Goal: Task Accomplishment & Management: Complete application form

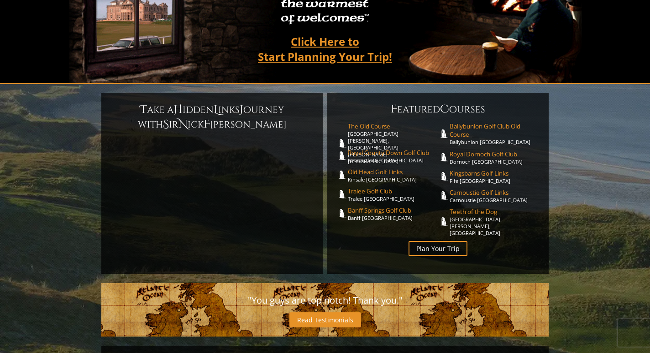
scroll to position [235, 0]
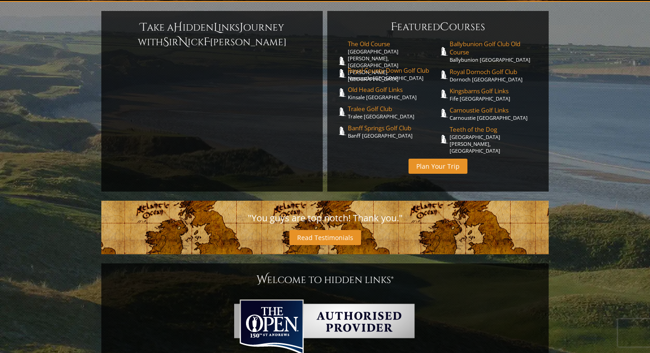
click at [454, 158] on link "Plan Your Trip" at bounding box center [438, 165] width 59 height 15
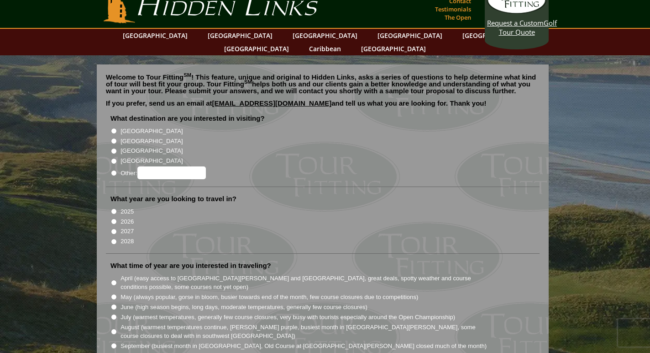
scroll to position [17, 0]
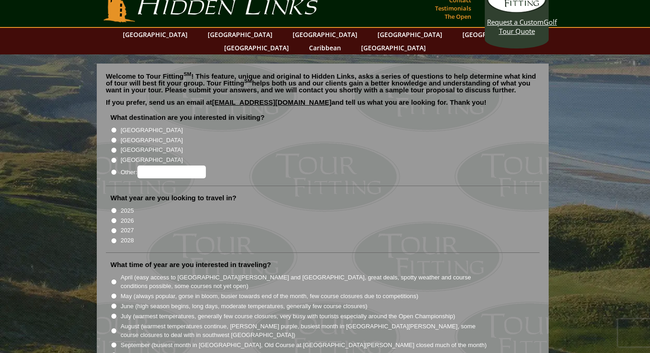
click at [115, 127] on input "[GEOGRAPHIC_DATA]" at bounding box center [114, 130] width 6 height 6
radio input "true"
click at [113, 144] on li "[GEOGRAPHIC_DATA]" at bounding box center [327, 149] width 432 height 10
click at [114, 144] on li "[GEOGRAPHIC_DATA]" at bounding box center [327, 149] width 432 height 10
click at [114, 137] on input "[GEOGRAPHIC_DATA]" at bounding box center [114, 140] width 6 height 6
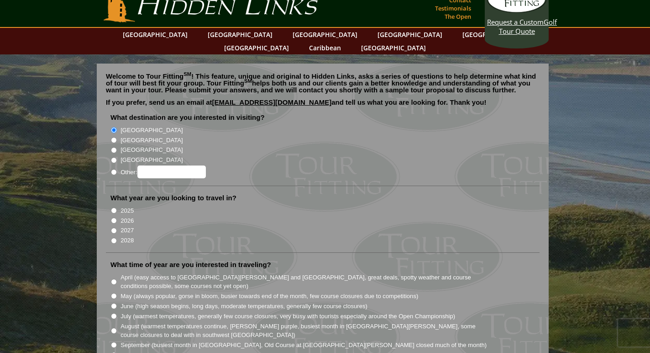
radio input "true"
click at [114, 217] on input "2026" at bounding box center [114, 220] width 6 height 6
radio input "true"
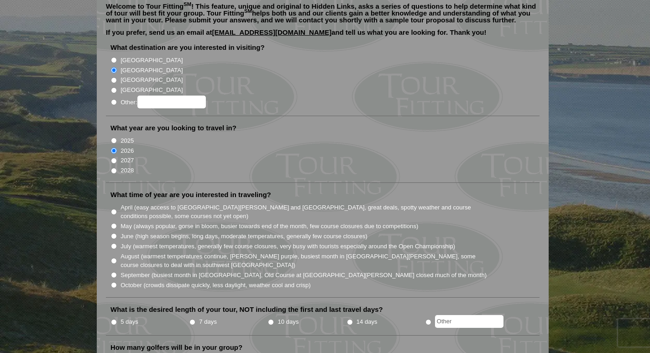
scroll to position [88, 0]
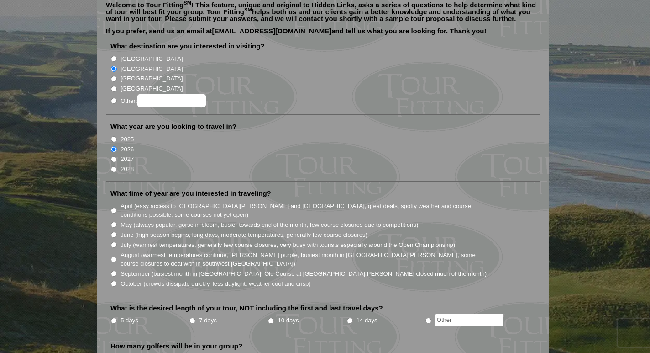
click at [114, 232] on input "June (high season begins, long days, moderate temperatures, generally few cours…" at bounding box center [114, 235] width 6 height 6
radio input "true"
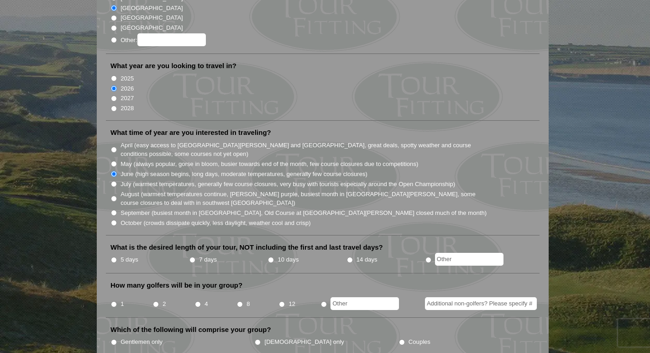
click at [428, 257] on input "radio" at bounding box center [429, 260] width 6 height 6
radio input "true"
click at [153, 301] on input "2" at bounding box center [156, 304] width 6 height 6
radio input "true"
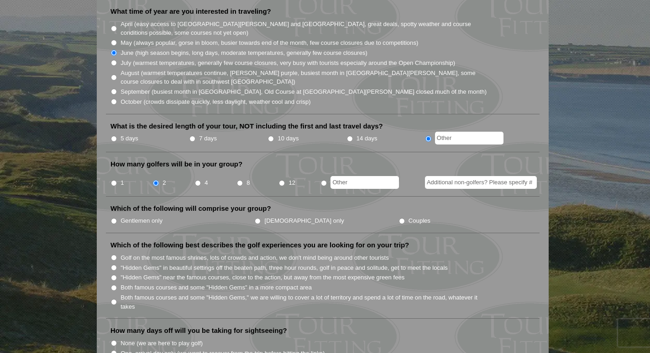
scroll to position [271, 0]
click at [113, 214] on li "Which of the following will comprise your group? Gentlemen only [DEMOGRAPHIC_DA…" at bounding box center [323, 217] width 434 height 29
click at [113, 217] on input "Gentlemen only" at bounding box center [114, 220] width 6 height 6
radio input "true"
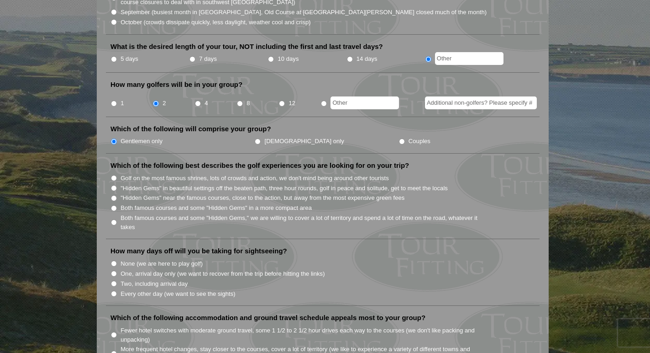
scroll to position [350, 0]
click at [114, 201] on li "Both famous courses and some "Hidden Gems" in a more compact area" at bounding box center [327, 206] width 432 height 10
click at [115, 201] on li "Both famous courses and some "Hidden Gems" in a more compact area" at bounding box center [327, 206] width 432 height 10
click at [115, 204] on input "Both famous courses and some "Hidden Gems" in a more compact area" at bounding box center [114, 207] width 6 height 6
radio input "true"
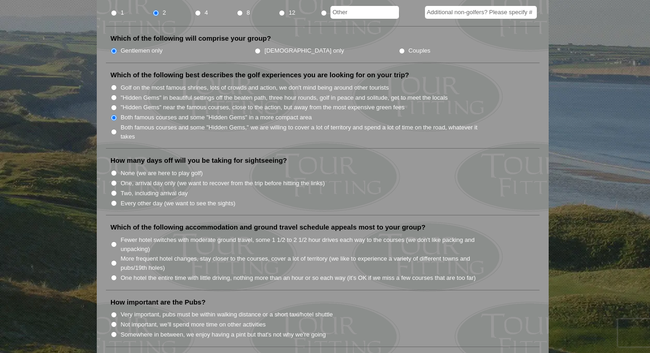
scroll to position [442, 0]
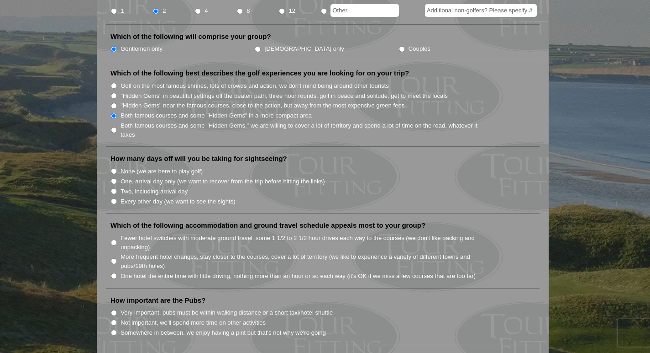
click at [115, 178] on input "One, arrival day only (we want to recover from the trip before hitting the link…" at bounding box center [114, 181] width 6 height 6
radio input "true"
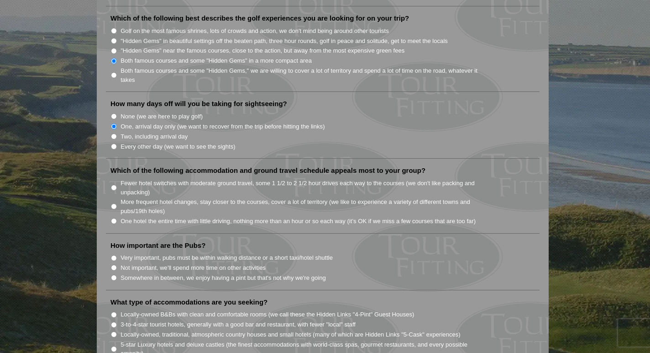
scroll to position [499, 0]
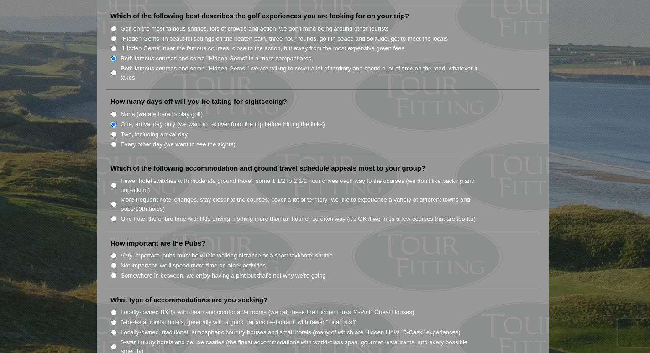
click at [116, 216] on input "One hotel the entire time with little driving, nothing more than an hour or so …" at bounding box center [114, 219] width 6 height 6
radio input "true"
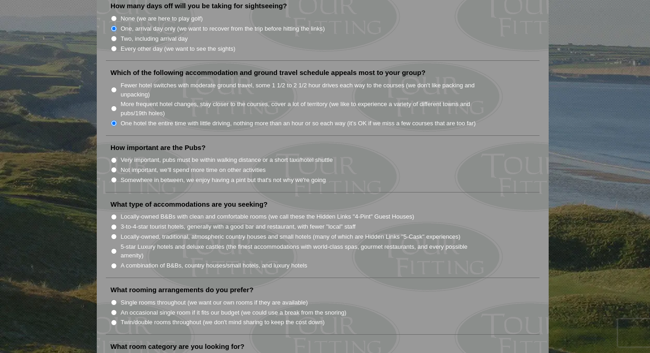
scroll to position [596, 0]
click at [116, 165] on input "Not important, we'll spend more time on other activities" at bounding box center [114, 168] width 6 height 6
radio input "true"
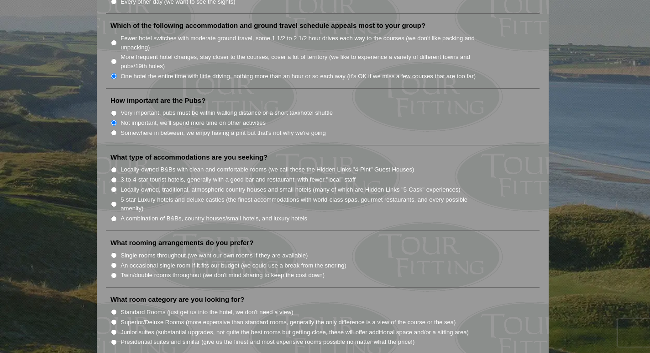
scroll to position [643, 0]
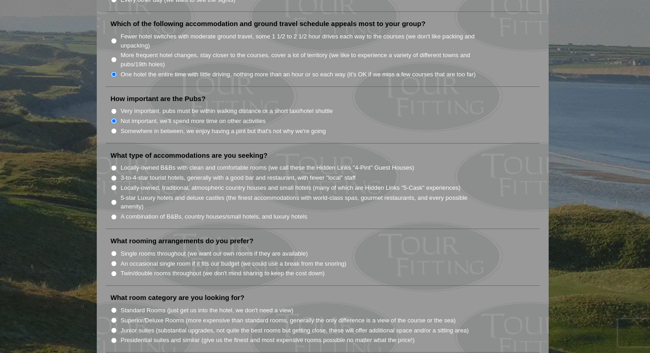
click at [115, 128] on input "Somewhere in between, we enjoy having a pint but that's not why we're going" at bounding box center [114, 131] width 6 height 6
radio input "true"
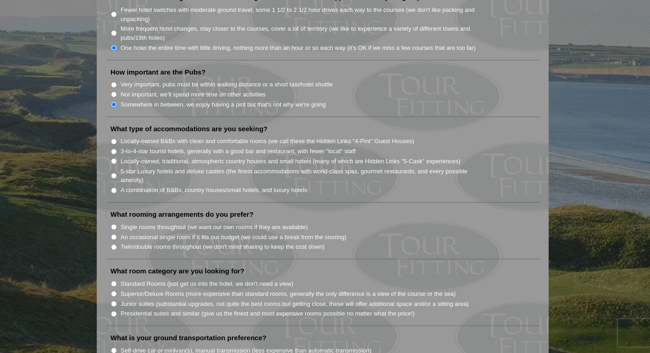
scroll to position [670, 0]
click at [115, 99] on li "Somewhere in between, we enjoy having a pint but that's not why we're going" at bounding box center [327, 104] width 432 height 10
click at [113, 91] on input "Not important, we'll spend more time on other activities" at bounding box center [114, 94] width 6 height 6
radio input "true"
click at [116, 138] on input "Locally-owned B&Bs with clean and comfortable rooms (we call these the Hidden L…" at bounding box center [114, 141] width 6 height 6
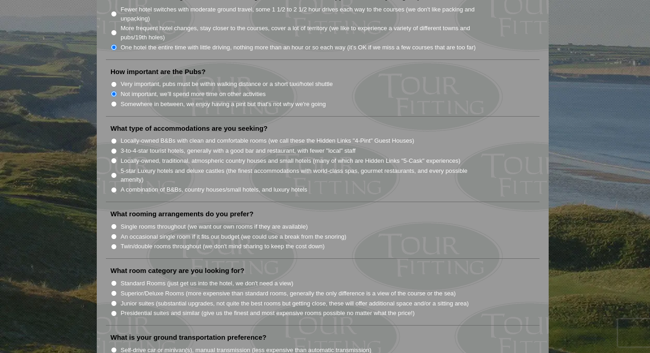
radio input "true"
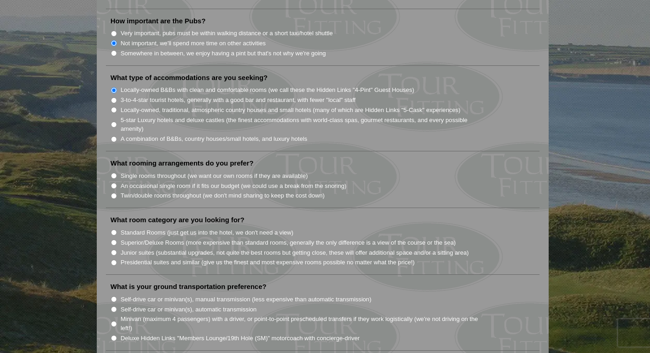
scroll to position [721, 0]
click at [115, 136] on input "A combination of B&Bs, country houses/small hotels, and luxury hotels" at bounding box center [114, 139] width 6 height 6
radio input "true"
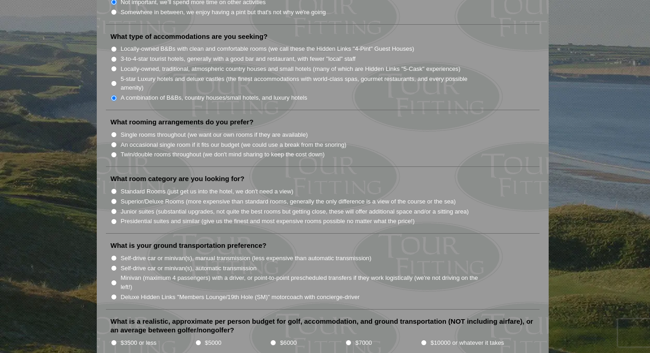
scroll to position [764, 0]
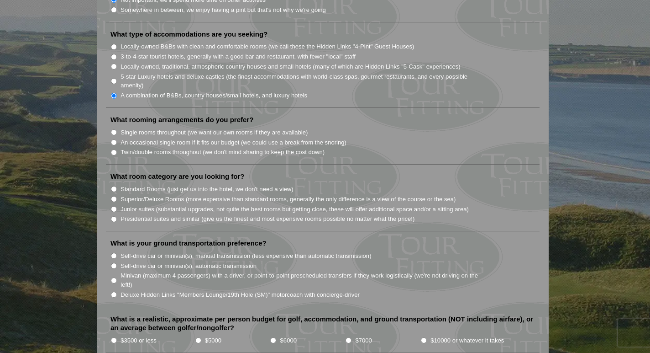
click at [114, 129] on input "Single rooms throughout (we want our own rooms if they are available)" at bounding box center [114, 132] width 6 height 6
radio input "true"
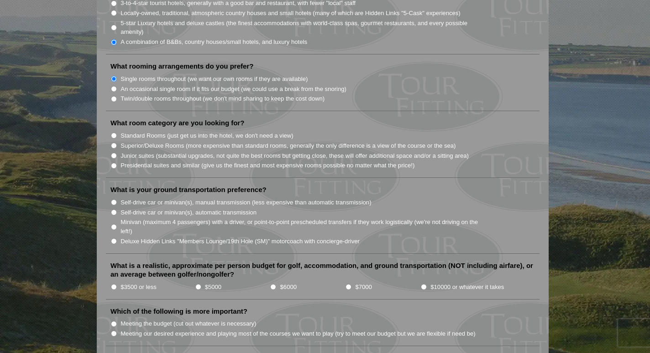
scroll to position [819, 0]
click at [114, 151] on input "Junior suites (substantial upgrades, not quite the best rooms but getting close…" at bounding box center [114, 154] width 6 height 6
radio input "true"
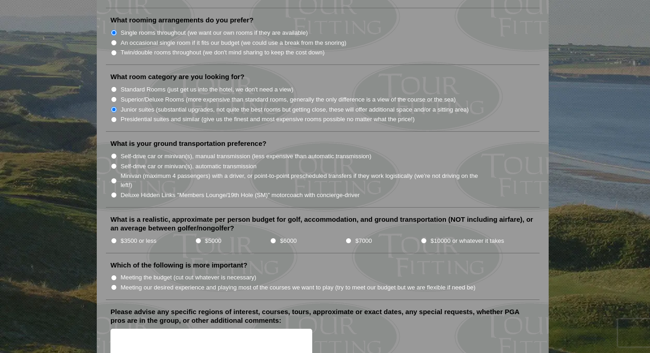
scroll to position [867, 0]
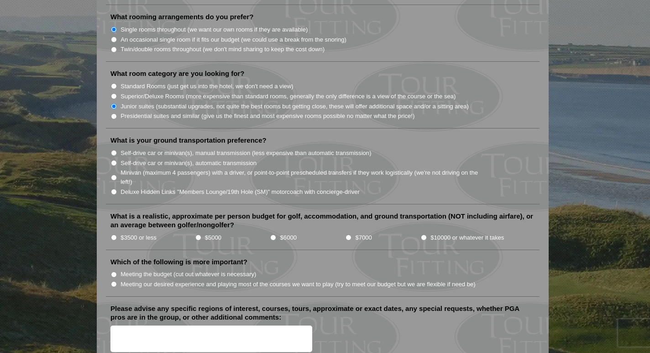
click at [113, 160] on input "Self-drive car or minivan(s), automatic transmission" at bounding box center [114, 163] width 6 height 6
radio input "true"
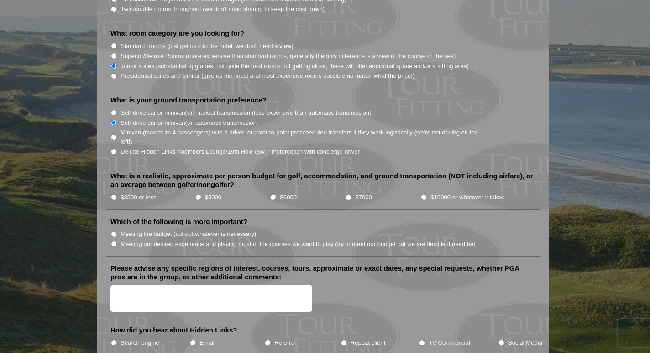
scroll to position [909, 0]
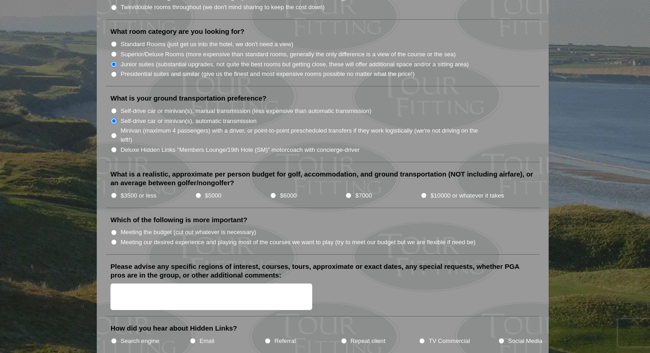
click at [110, 185] on li "What is a realistic, approximate per person budget for golf, accommodation, and…" at bounding box center [323, 188] width 434 height 38
click at [114, 229] on input "Meeting the budget (cut out whatever is necessary)" at bounding box center [114, 232] width 6 height 6
radio input "true"
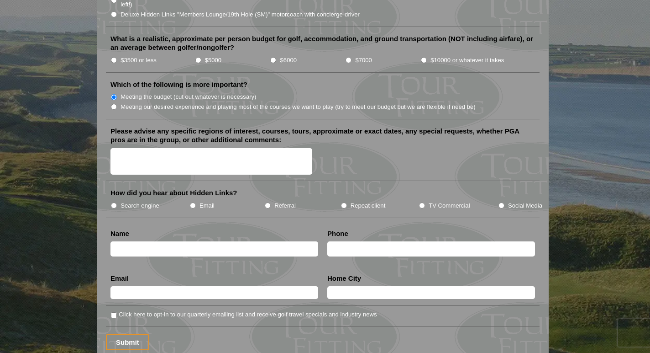
scroll to position [1087, 0]
